Goal: Transaction & Acquisition: Purchase product/service

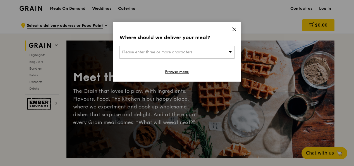
click at [174, 53] on span "Please enter three or more characters" at bounding box center [157, 52] width 70 height 5
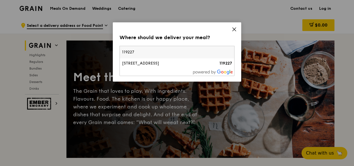
type input "119227"
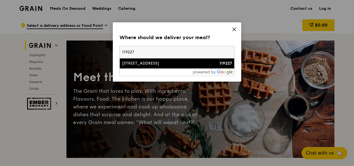
click at [157, 63] on div "[STREET_ADDRESS]" at bounding box center [163, 64] width 83 height 6
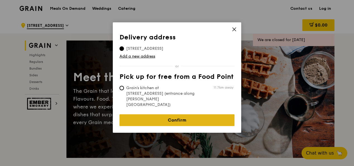
click at [163, 114] on link "Confirm" at bounding box center [176, 120] width 115 height 12
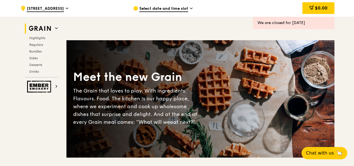
scroll to position [28, 0]
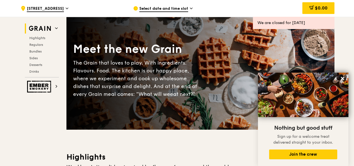
drag, startPoint x: 167, startPoint y: 11, endPoint x: 169, endPoint y: 9, distance: 2.9
click at [169, 10] on span "Select date and time slot" at bounding box center [163, 9] width 49 height 6
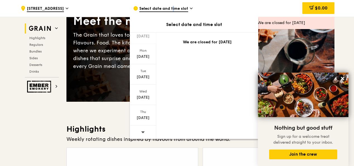
scroll to position [84, 0]
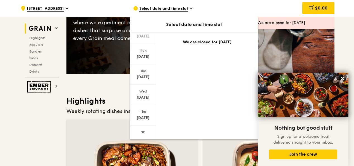
click at [143, 128] on span at bounding box center [143, 131] width 4 height 13
click at [146, 74] on div "[DATE]" at bounding box center [143, 77] width 25 height 6
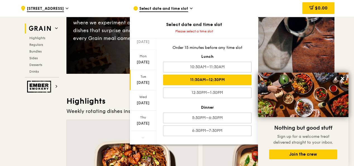
click at [189, 81] on div "11:30AM–12:30PM" at bounding box center [207, 79] width 88 height 11
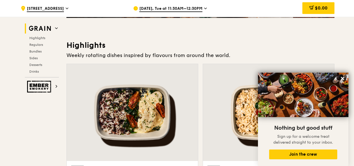
scroll to position [223, 0]
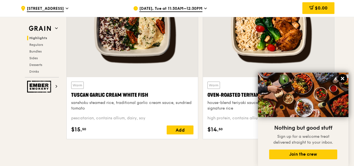
click at [344, 78] on icon at bounding box center [342, 78] width 5 height 5
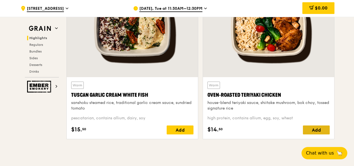
click at [320, 127] on div "Add" at bounding box center [316, 129] width 27 height 9
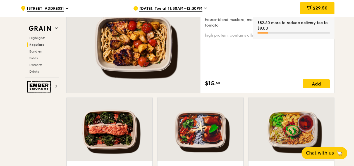
scroll to position [502, 0]
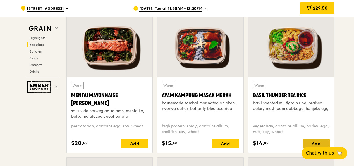
click at [307, 141] on div "Add" at bounding box center [316, 143] width 27 height 9
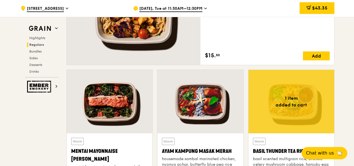
scroll to position [363, 0]
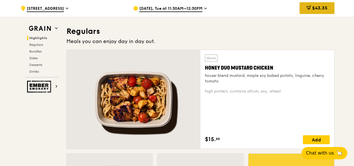
click at [310, 11] on span at bounding box center [308, 8] width 4 height 6
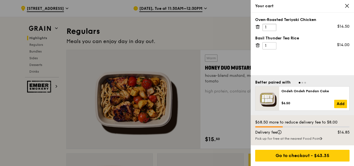
click at [274, 26] on input "1" at bounding box center [269, 27] width 14 height 7
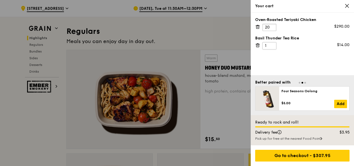
type input "20"
click at [269, 45] on input "1" at bounding box center [269, 45] width 14 height 7
type input "2"
click at [273, 44] on input "2" at bounding box center [269, 45] width 14 height 7
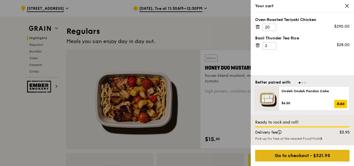
click at [292, 156] on div "Go to checkout - $321.95" at bounding box center [302, 155] width 94 height 12
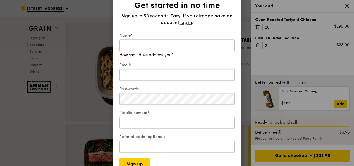
scroll to position [446, 0]
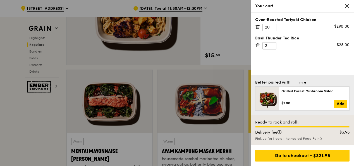
click at [347, 4] on icon at bounding box center [346, 5] width 5 height 5
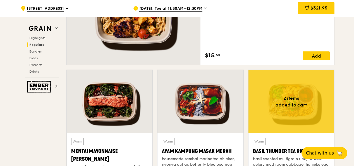
scroll to position [390, 0]
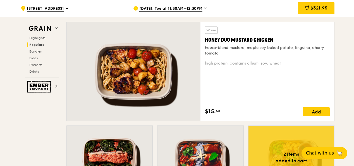
click at [177, 10] on span "[DATE], Tue at 11:30AM–12:30PM" at bounding box center [170, 9] width 63 height 6
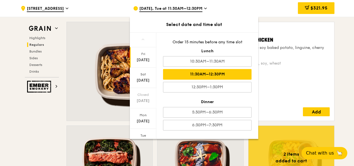
click at [146, 58] on div "[DATE]" at bounding box center [143, 60] width 25 height 6
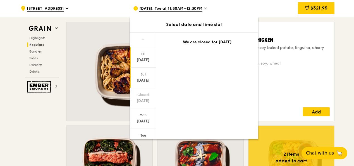
click at [143, 84] on div "[DATE]" at bounding box center [143, 77] width 26 height 20
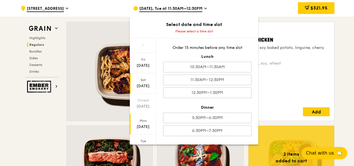
click at [143, 118] on div "Mon" at bounding box center [143, 120] width 25 height 4
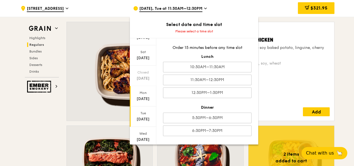
click at [145, 115] on div "[DATE]" at bounding box center [143, 116] width 26 height 20
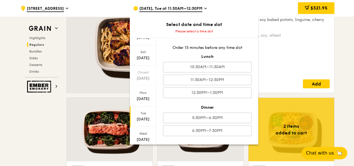
scroll to position [446, 0]
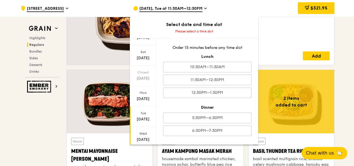
click at [142, 130] on div "[DATE]" at bounding box center [143, 137] width 26 height 20
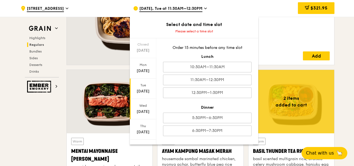
scroll to position [64, 0]
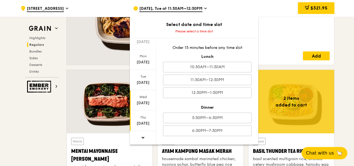
click at [143, 123] on div "[DATE]" at bounding box center [143, 123] width 25 height 6
click at [143, 135] on icon at bounding box center [143, 137] width 4 height 4
click at [147, 121] on div "[DATE]" at bounding box center [143, 123] width 25 height 6
click at [279, 36] on div "Warm Honey Duo Mustard Chicken house-blend mustard, maple soy baked potato, lin…" at bounding box center [267, 16] width 125 height 90
